Goal: Information Seeking & Learning: Learn about a topic

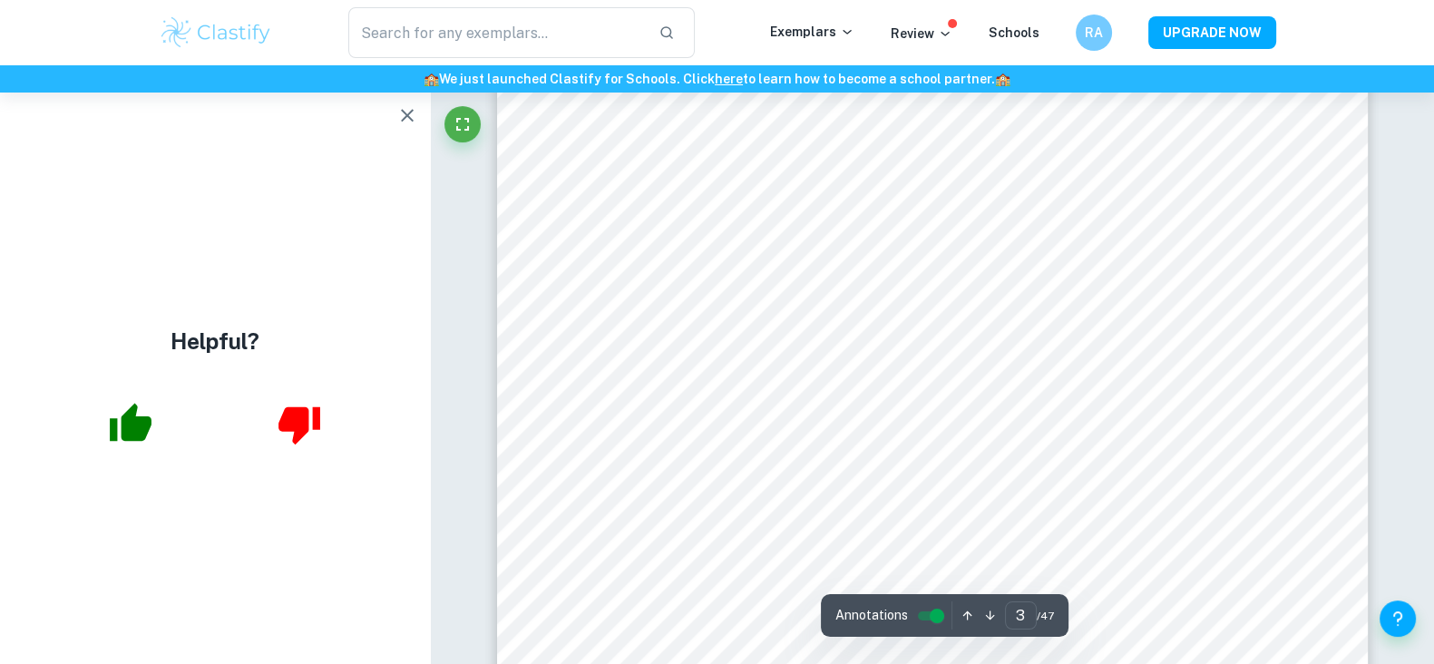
scroll to position [3024, 0]
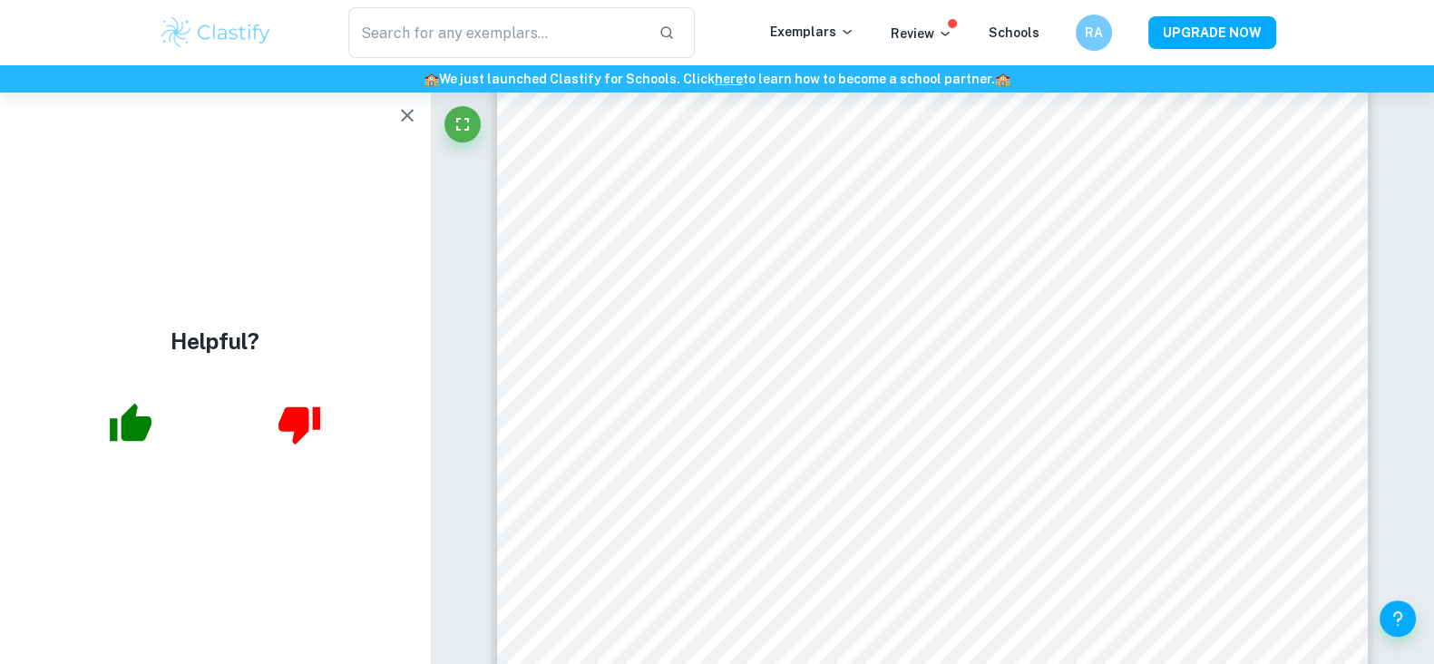
drag, startPoint x: 321, startPoint y: 1, endPoint x: 45, endPoint y: 34, distance: 277.7
drag, startPoint x: 45, startPoint y: 34, endPoint x: 88, endPoint y: 5, distance: 51.1
click at [88, 5] on div "​ Exemplars Review Schools RA UPGRADE NOW" at bounding box center [717, 32] width 1434 height 65
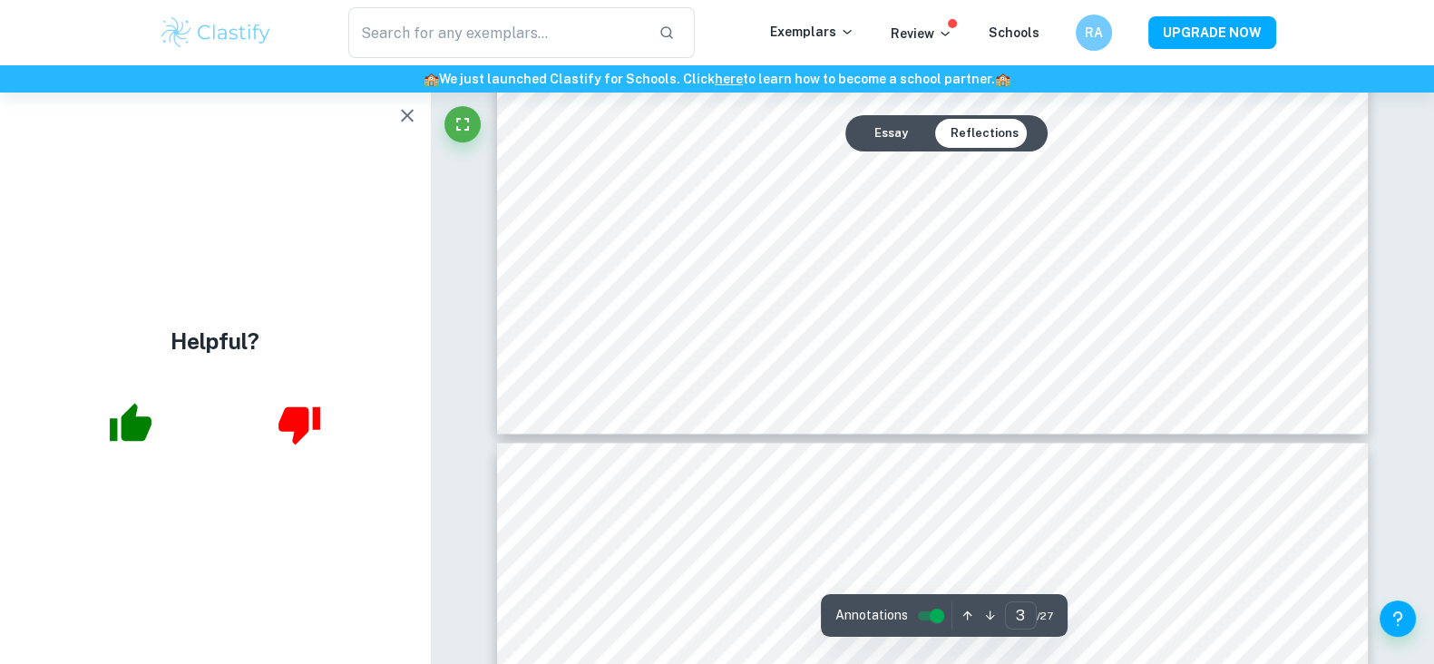
scroll to position [4237, 0]
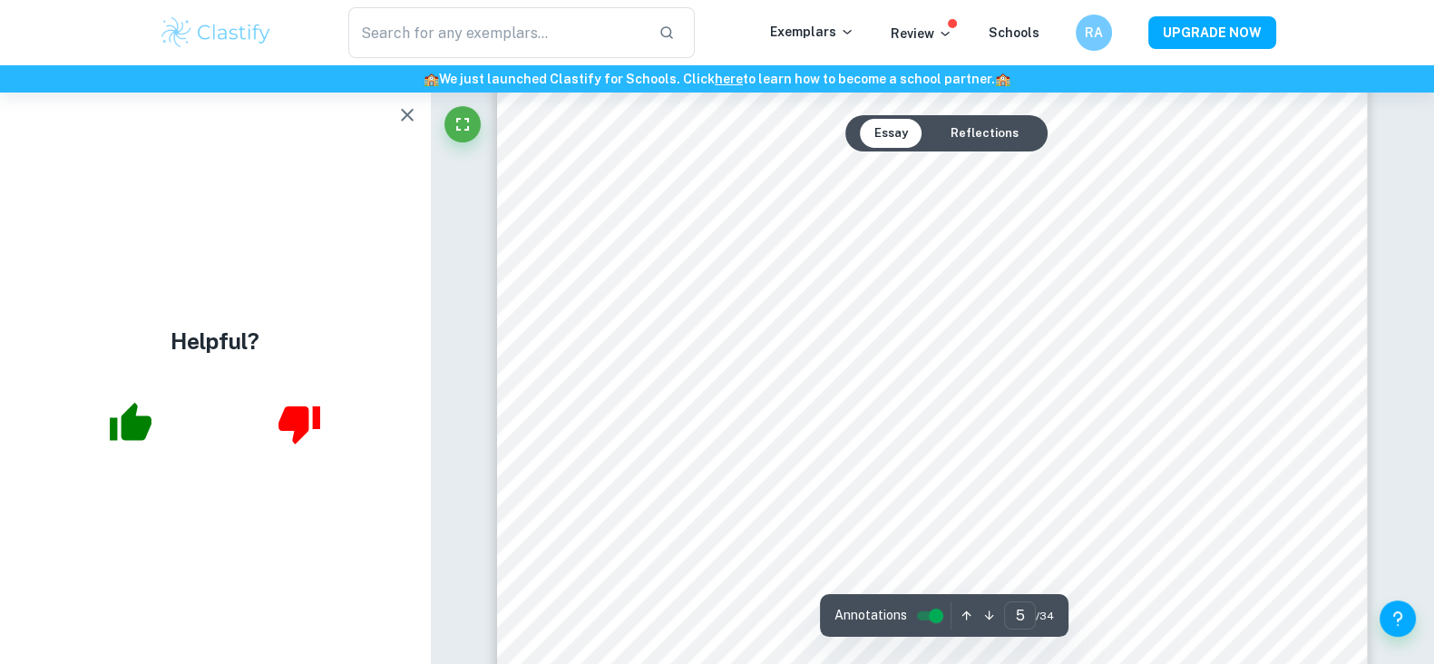
scroll to position [5886, 0]
